Goal: Use online tool/utility: Utilize a website feature to perform a specific function

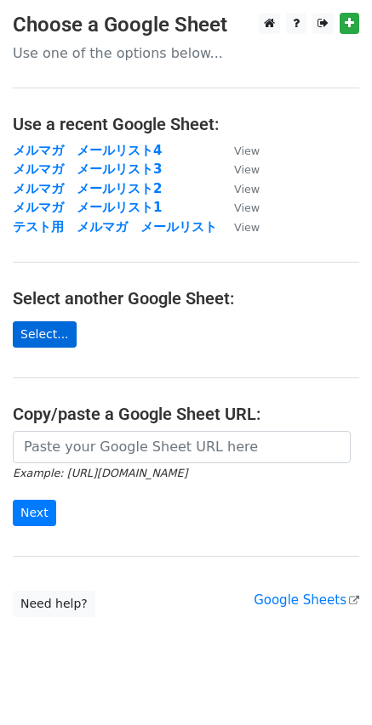
click at [54, 323] on link "Select..." at bounding box center [45, 334] width 64 height 26
click at [73, 334] on main "Choose a Google Sheet Use one of the options below... Use a recent Google Sheet…" at bounding box center [186, 315] width 372 height 605
click at [47, 332] on link "Select..." at bounding box center [45, 334] width 64 height 26
